Goal: Task Accomplishment & Management: Use online tool/utility

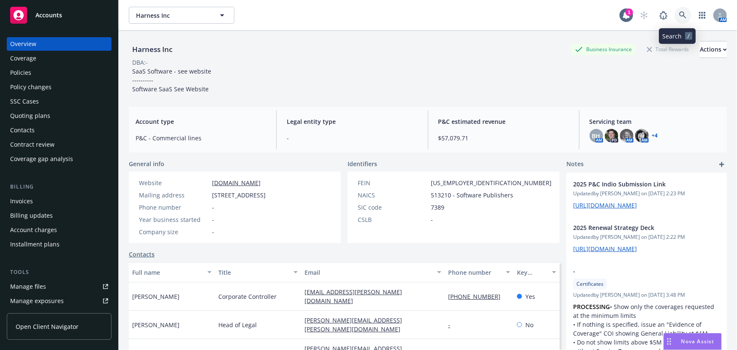
click at [682, 16] on link at bounding box center [683, 15] width 17 height 17
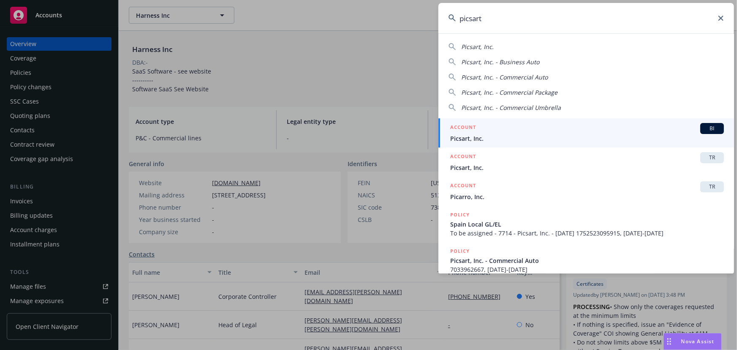
type input "picsart"
click at [549, 131] on div "ACCOUNT BI" at bounding box center [587, 128] width 274 height 11
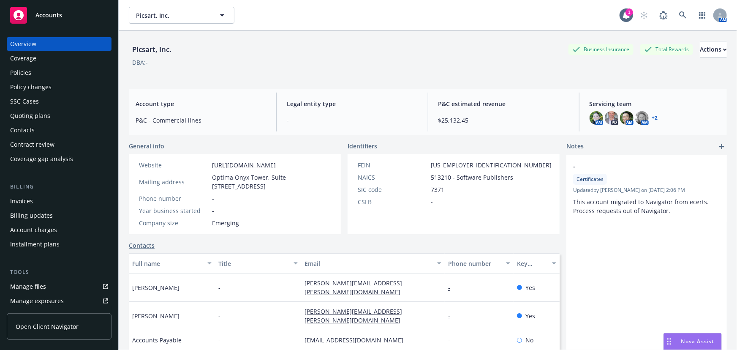
click at [54, 75] on div "Policies" at bounding box center [59, 73] width 98 height 14
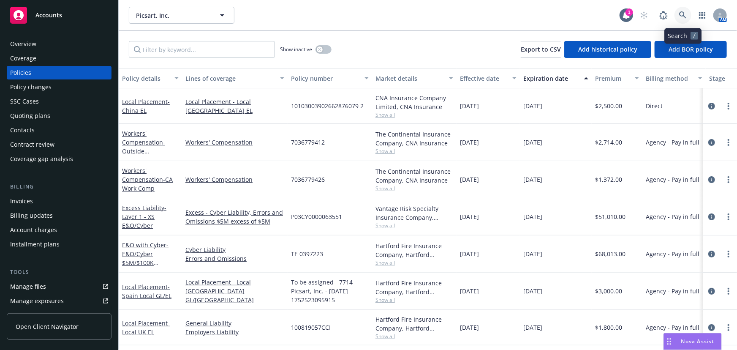
click at [681, 12] on icon at bounding box center [683, 15] width 8 height 8
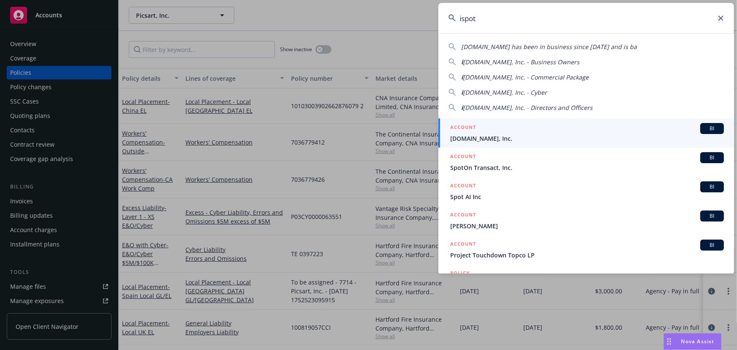
type input "ispot"
click at [528, 131] on div "ACCOUNT BI" at bounding box center [587, 128] width 274 height 11
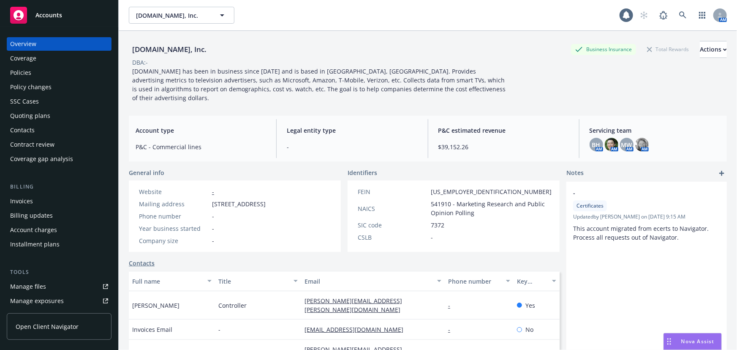
click at [50, 75] on div "Policies" at bounding box center [59, 73] width 98 height 14
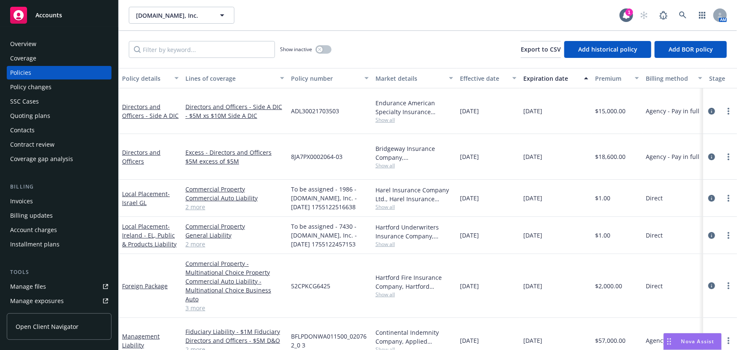
click at [45, 199] on div "Invoices" at bounding box center [59, 201] width 98 height 14
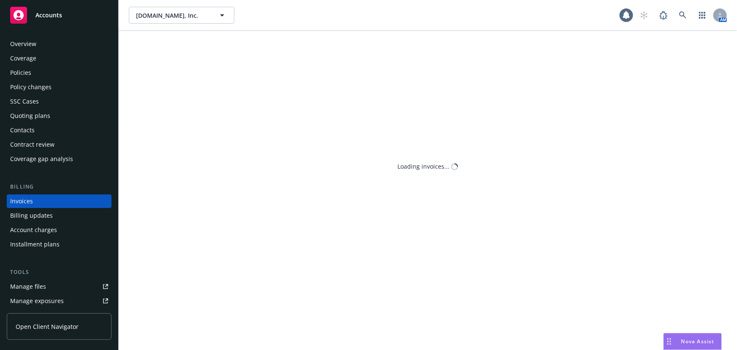
scroll to position [13, 0]
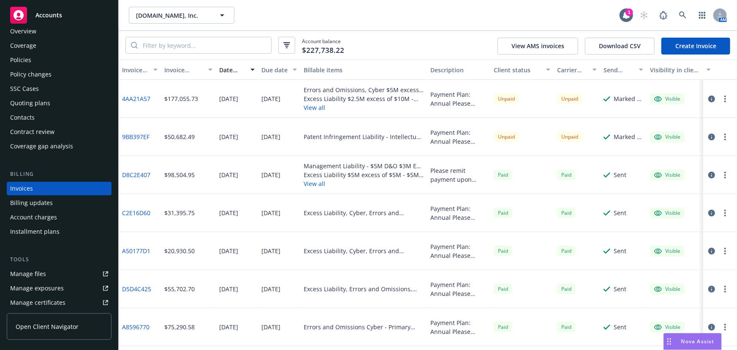
click at [682, 45] on link "Create Invoice" at bounding box center [695, 46] width 69 height 17
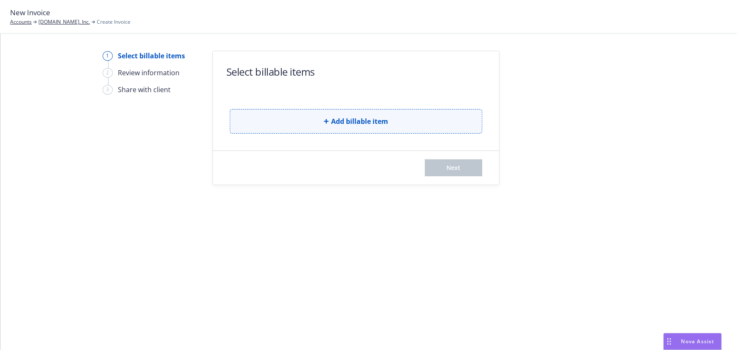
click at [317, 121] on button "Add billable item" at bounding box center [356, 121] width 253 height 24
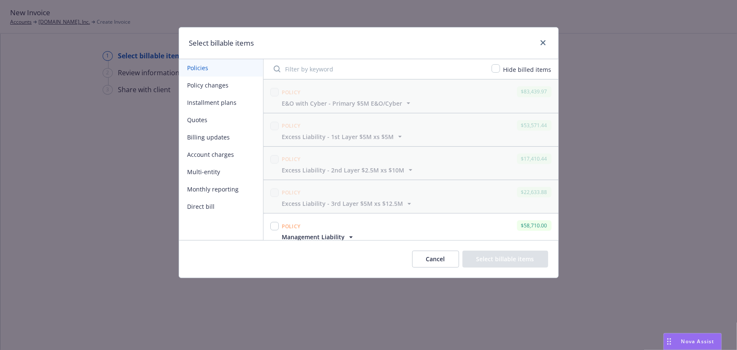
scroll to position [115, 0]
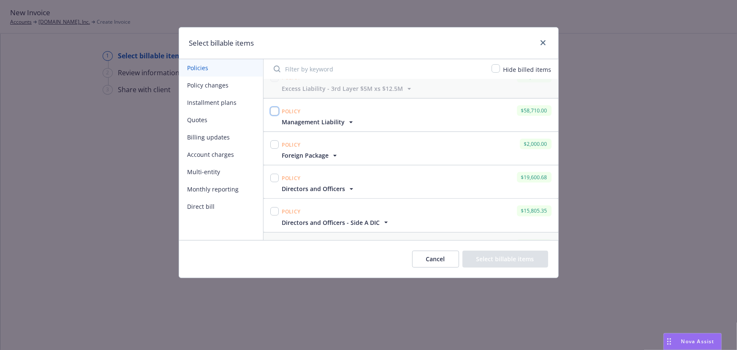
click at [274, 114] on input "checkbox" at bounding box center [274, 111] width 8 height 8
checkbox input "true"
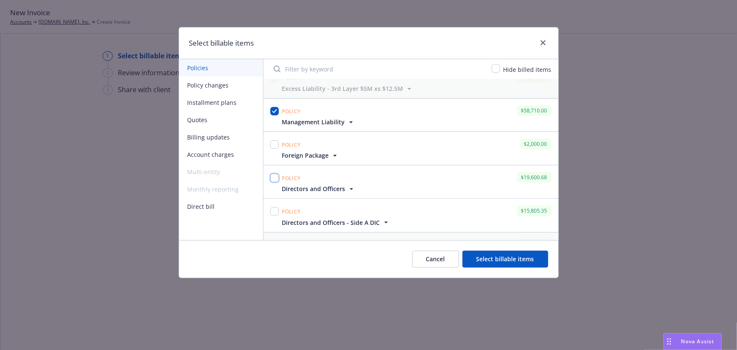
click at [273, 174] on input "checkbox" at bounding box center [274, 178] width 8 height 8
checkbox input "true"
click at [275, 210] on input "checkbox" at bounding box center [274, 211] width 8 height 8
checkbox input "true"
click at [541, 261] on button "Select billable items" at bounding box center [506, 258] width 86 height 17
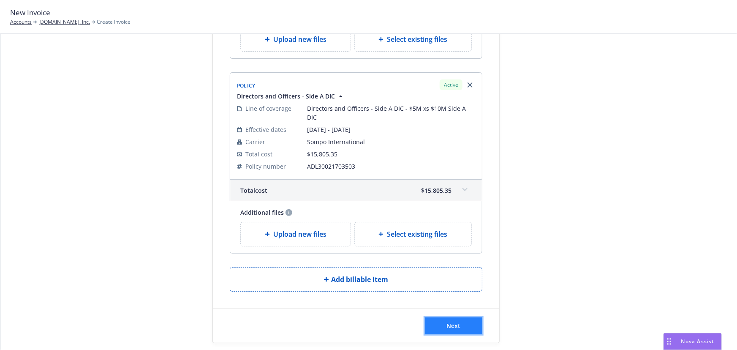
click at [465, 317] on button "Next" at bounding box center [453, 325] width 57 height 17
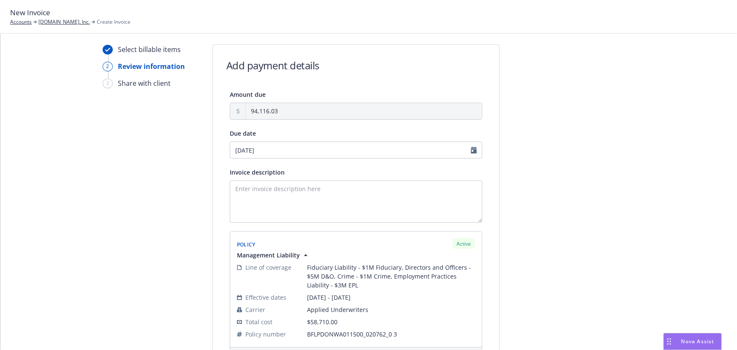
scroll to position [0, 0]
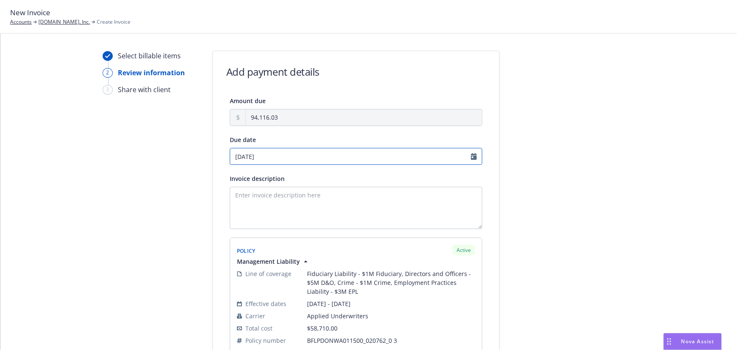
select select "August"
select select "2025"
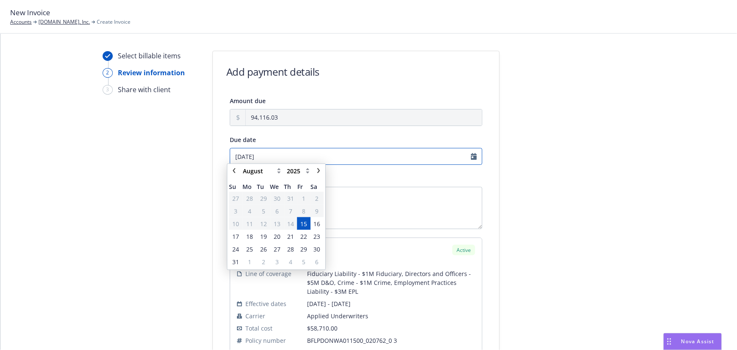
click at [475, 157] on input "[DATE]" at bounding box center [356, 156] width 253 height 17
click at [303, 255] on span "29" at bounding box center [303, 251] width 7 height 9
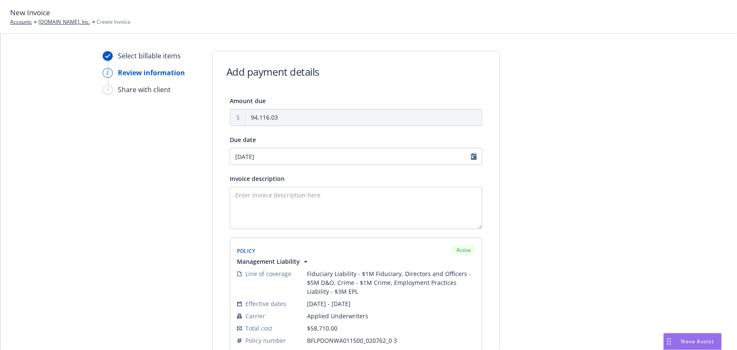
type input "[DATE]"
click at [392, 211] on textarea "Invoice description" at bounding box center [356, 208] width 253 height 42
type textarea "Please remit payment upon receipt. Thank you."
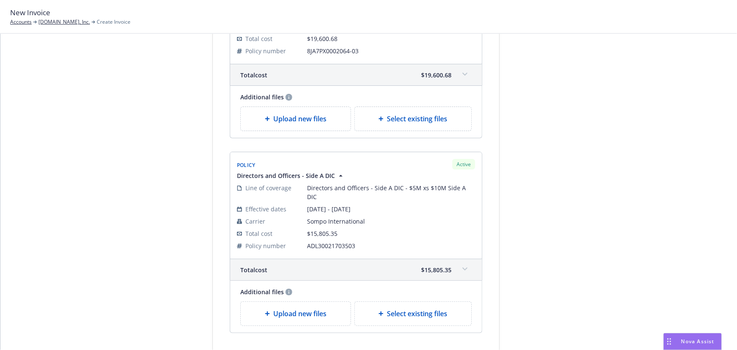
scroll to position [517, 0]
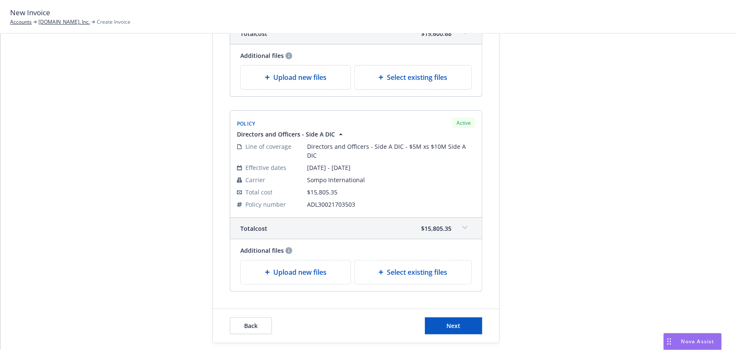
click at [468, 325] on div "Back Next" at bounding box center [356, 326] width 286 height 34
click at [469, 320] on button "Next" at bounding box center [453, 325] width 57 height 17
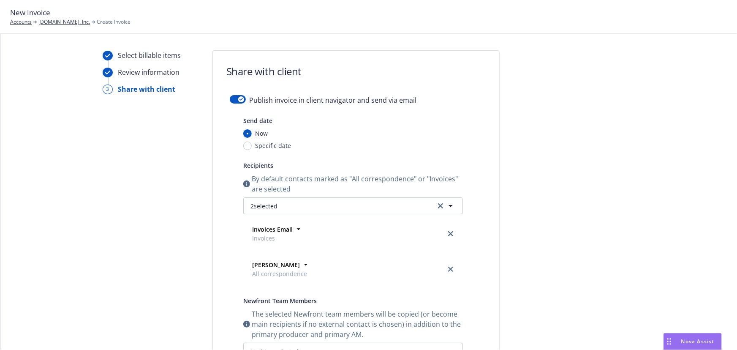
scroll to position [0, 0]
click at [240, 100] on icon "button" at bounding box center [241, 99] width 3 height 3
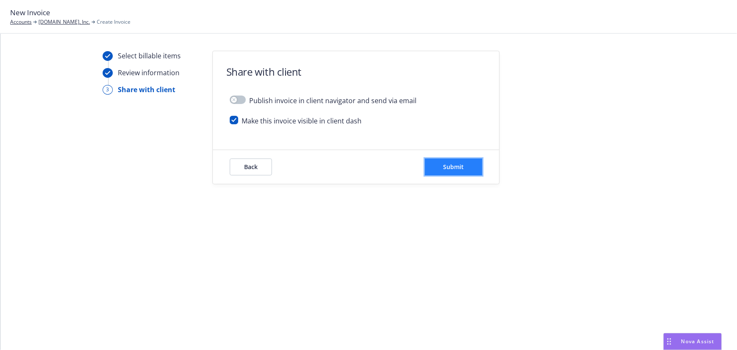
click at [474, 168] on button "Submit" at bounding box center [453, 166] width 57 height 17
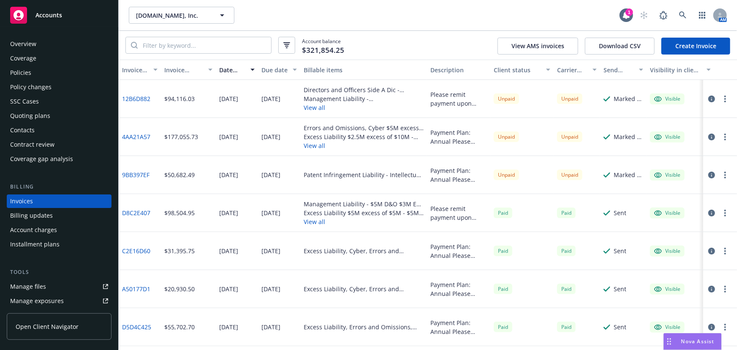
scroll to position [12, 0]
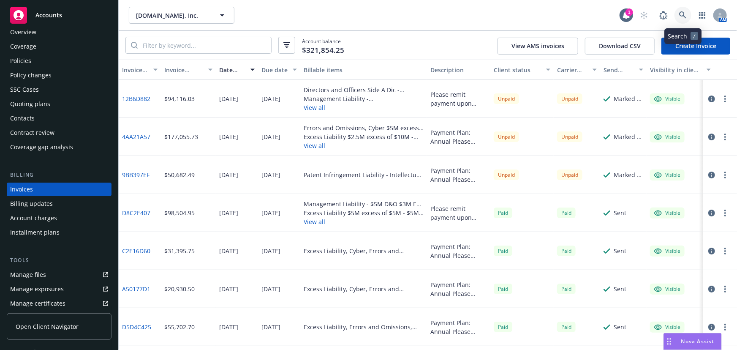
click at [676, 17] on link at bounding box center [683, 15] width 17 height 17
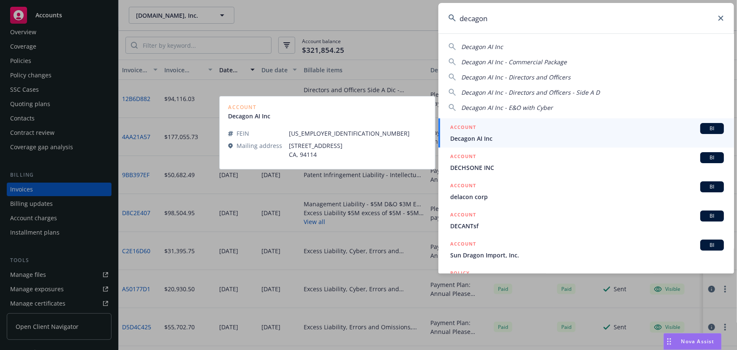
type input "decagon"
click at [575, 135] on span "Decagon AI Inc" at bounding box center [587, 138] width 274 height 9
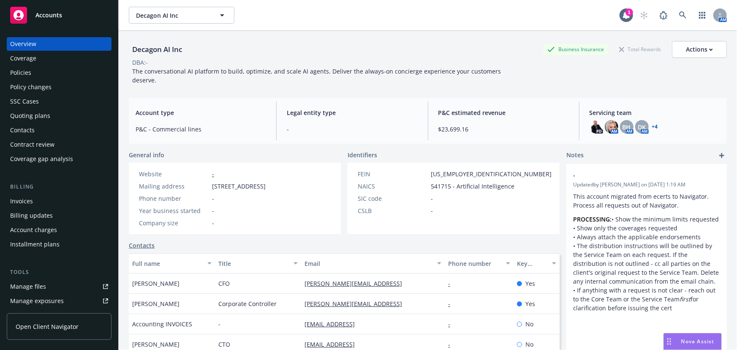
click at [44, 112] on div "Quoting plans" at bounding box center [30, 116] width 40 height 14
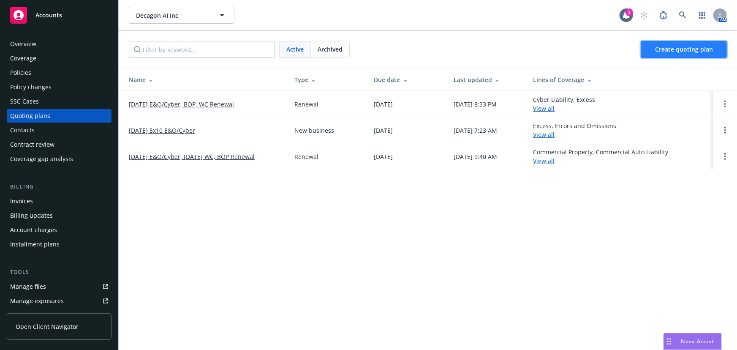
click at [689, 54] on link "Create quoting plan" at bounding box center [684, 49] width 86 height 17
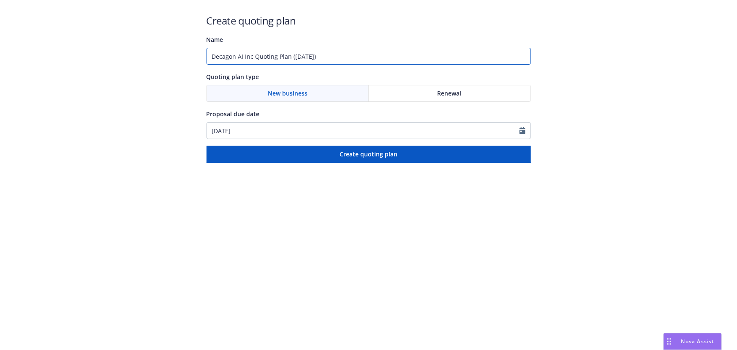
click at [253, 56] on input "Decagon AI Inc Quoting Plan (2025-08-15)" at bounding box center [369, 56] width 324 height 17
click at [312, 57] on input "Decagon AI Inc Crime Quoting Plan (2025-08-15)" at bounding box center [369, 56] width 324 height 17
drag, startPoint x: 309, startPoint y: 59, endPoint x: 498, endPoint y: 66, distance: 189.4
click at [498, 66] on div "Create quoting plan Name Decagon AI Inc Crime Quoting Plan (2025-08-15) Quoting…" at bounding box center [369, 88] width 324 height 149
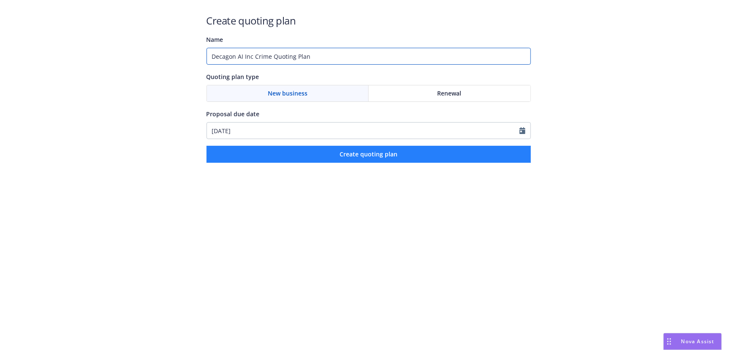
type input "Decagon AI Inc Crime Quoting Plan"
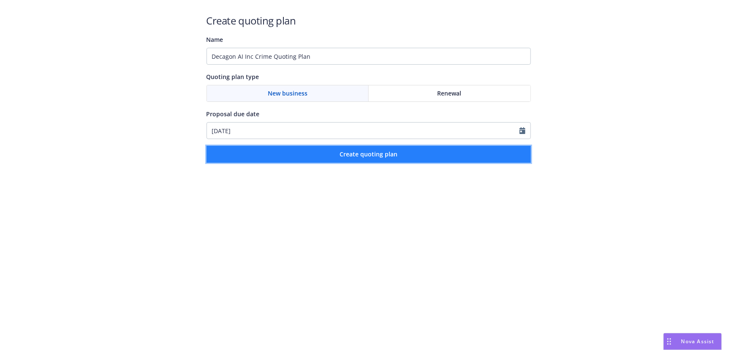
click at [457, 159] on button "Create quoting plan" at bounding box center [369, 154] width 324 height 17
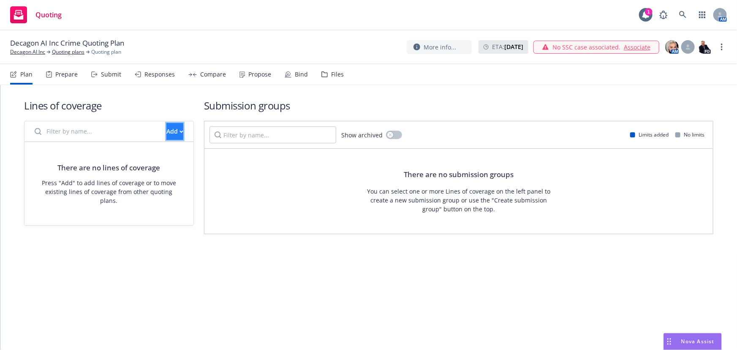
click at [166, 135] on div "Add" at bounding box center [174, 131] width 17 height 16
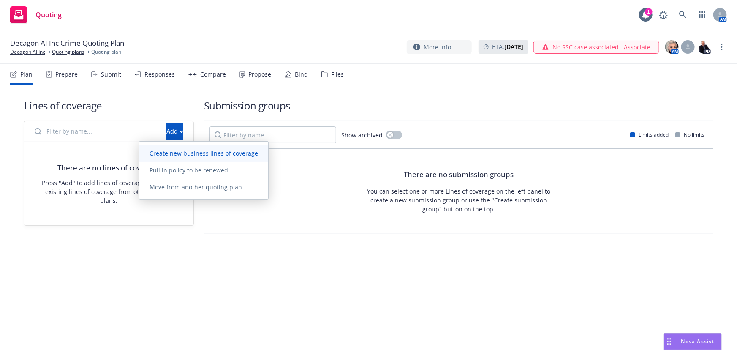
click at [189, 150] on span "Create new business lines of coverage" at bounding box center [203, 153] width 129 height 8
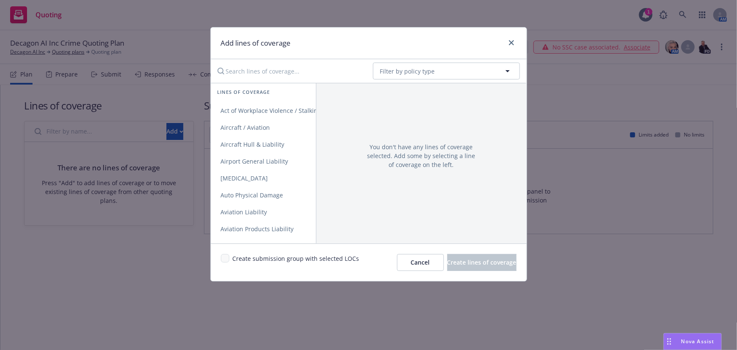
click at [329, 72] on input "Search lines of coverage..." at bounding box center [289, 71] width 154 height 17
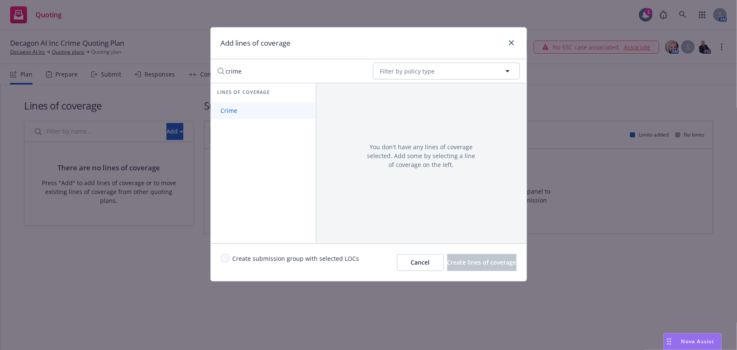
type input "crime"
click at [271, 112] on link "Crime" at bounding box center [263, 110] width 105 height 17
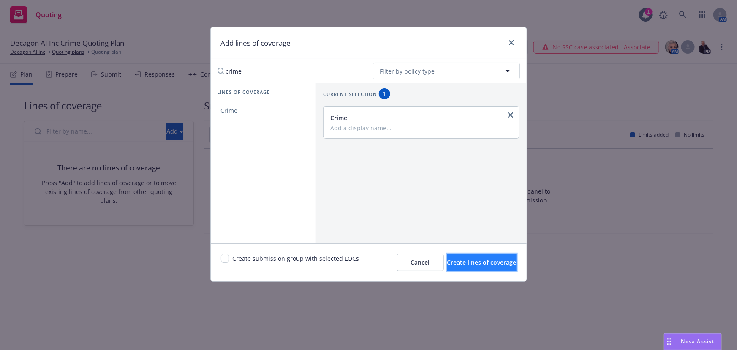
click at [459, 264] on span "Create lines of coverage" at bounding box center [481, 262] width 69 height 8
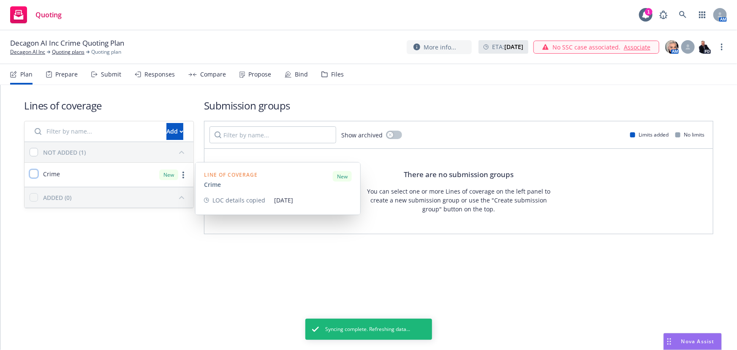
click at [35, 174] on input "checkbox" at bounding box center [34, 173] width 8 height 8
checkbox input "true"
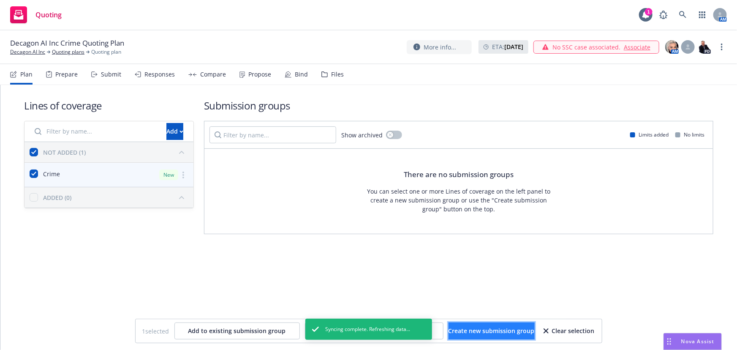
click at [483, 337] on button "Create new submission group" at bounding box center [492, 330] width 86 height 17
checkbox input "false"
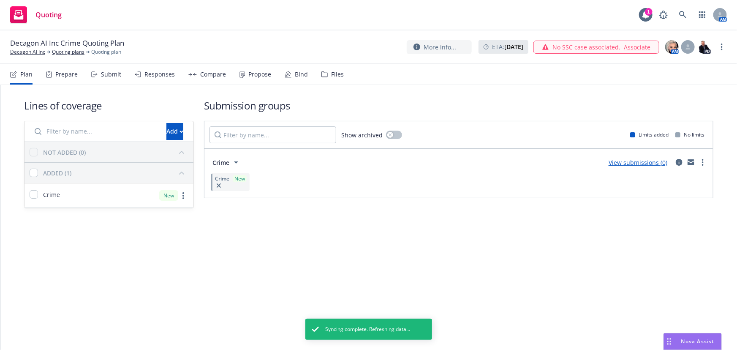
click at [97, 79] on div "Submit" at bounding box center [106, 74] width 30 height 20
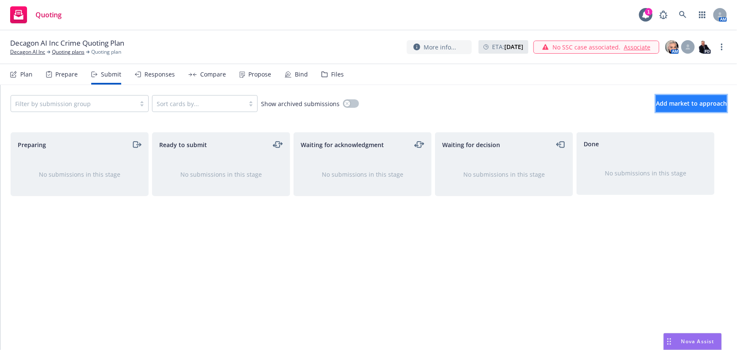
click at [663, 99] on span "Add market to approach" at bounding box center [691, 103] width 71 height 8
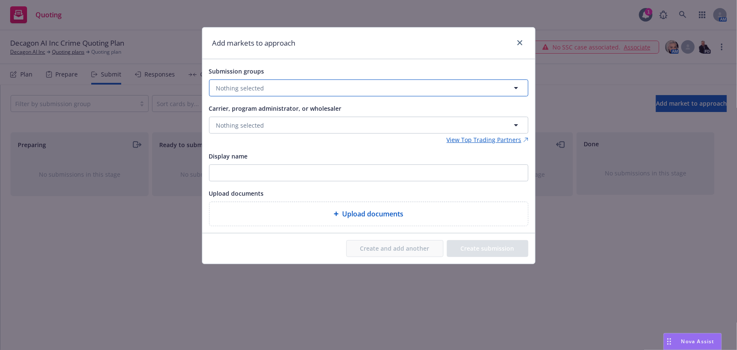
click at [368, 92] on button "Nothing selected" at bounding box center [368, 87] width 319 height 17
drag, startPoint x: 311, startPoint y: 131, endPoint x: 299, endPoint y: 132, distance: 11.9
click at [311, 131] on div "Crime Crime No limits" at bounding box center [372, 133] width 289 height 21
checkbox input "true"
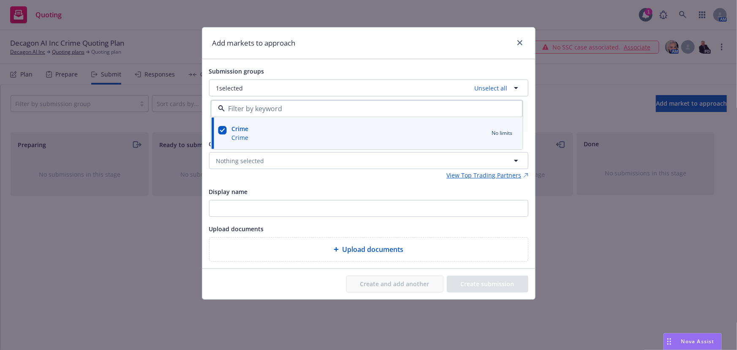
click at [249, 191] on div "Display name" at bounding box center [368, 191] width 319 height 10
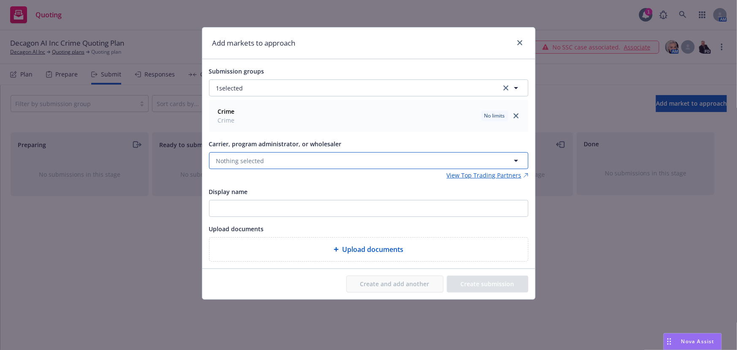
click at [256, 165] on button "Nothing selected" at bounding box center [368, 160] width 319 height 17
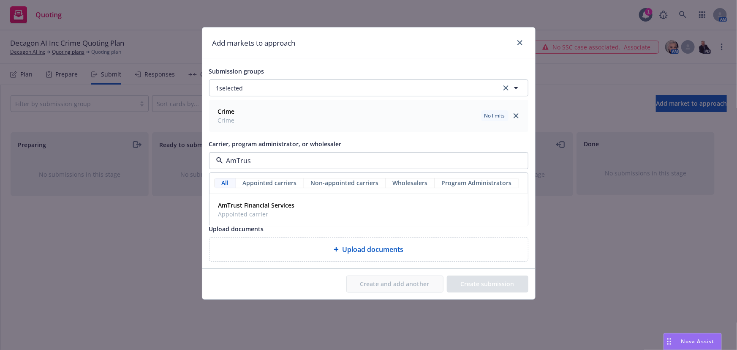
type input "AmTrust"
click at [256, 207] on strong "AmTrust Financial Services" at bounding box center [256, 205] width 76 height 8
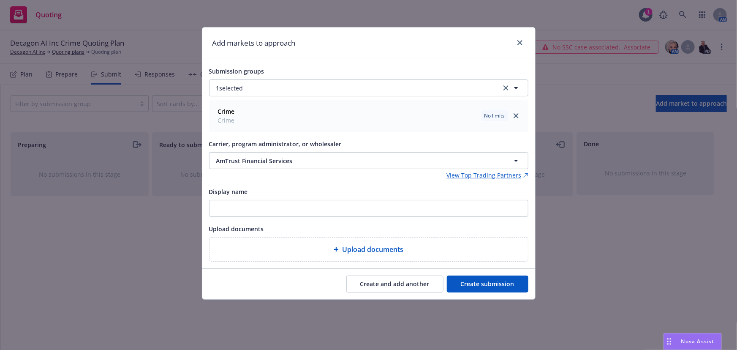
click at [489, 282] on button "Create submission" at bounding box center [488, 283] width 82 height 17
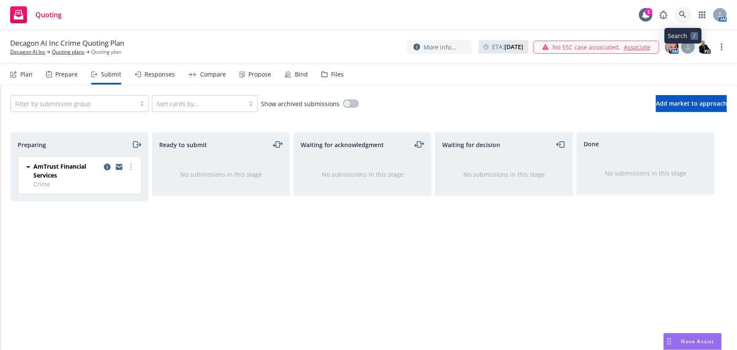
click at [683, 15] on icon at bounding box center [682, 14] width 7 height 7
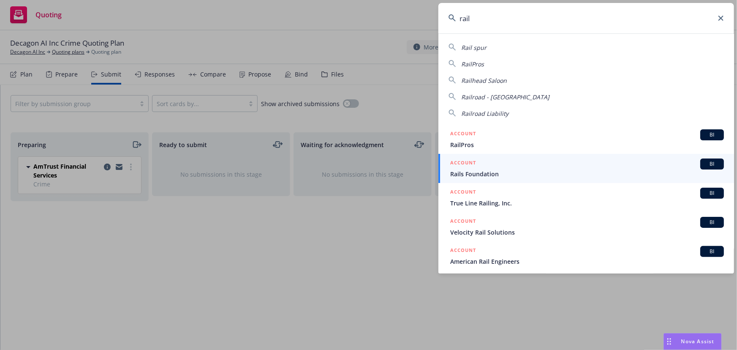
type input "rail"
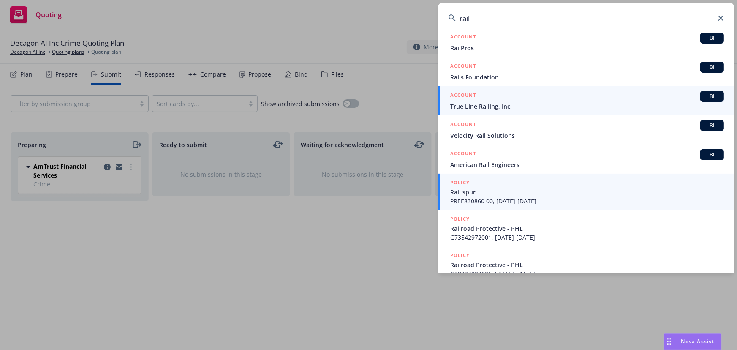
scroll to position [183, 0]
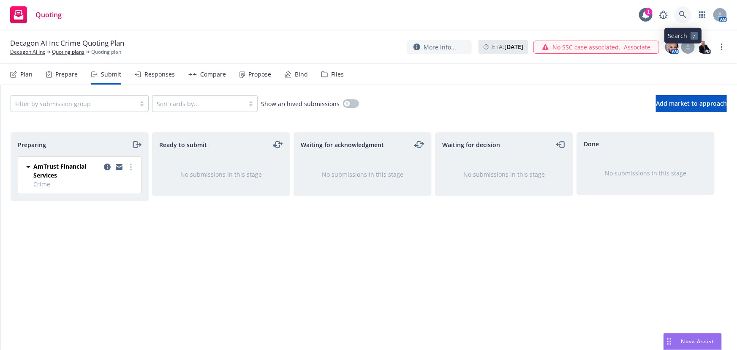
click at [680, 13] on icon at bounding box center [682, 14] width 7 height 7
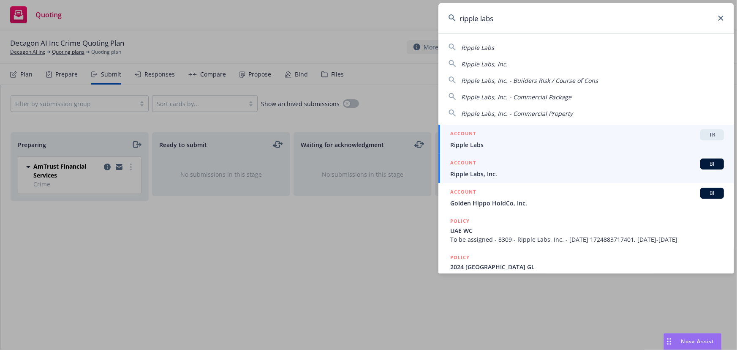
type input "ripple labs"
click at [514, 172] on span "Ripple Labs, Inc." at bounding box center [587, 173] width 274 height 9
